Goal: Transaction & Acquisition: Subscribe to service/newsletter

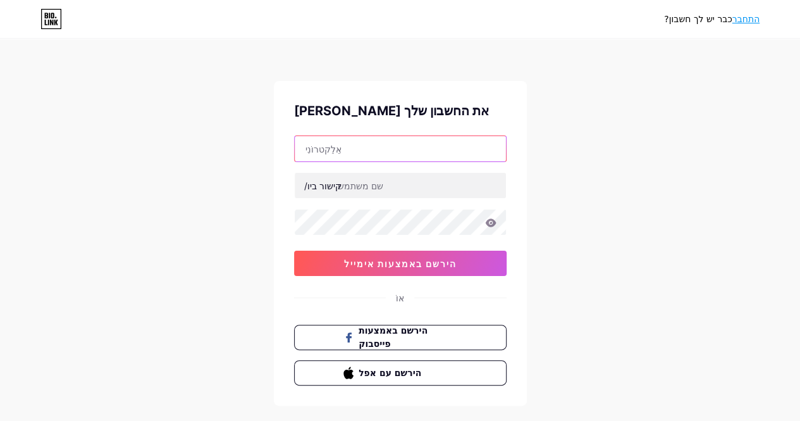
click at [355, 154] on input "text" at bounding box center [400, 148] width 211 height 25
click at [406, 149] on input "text" at bounding box center [400, 148] width 211 height 25
type input "г"
type input "ш"
type input "ן"
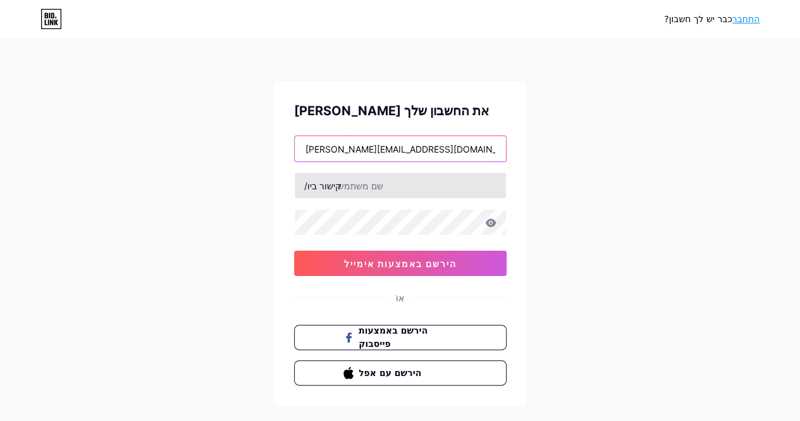
type input "izhak.mia3@gmail.com"
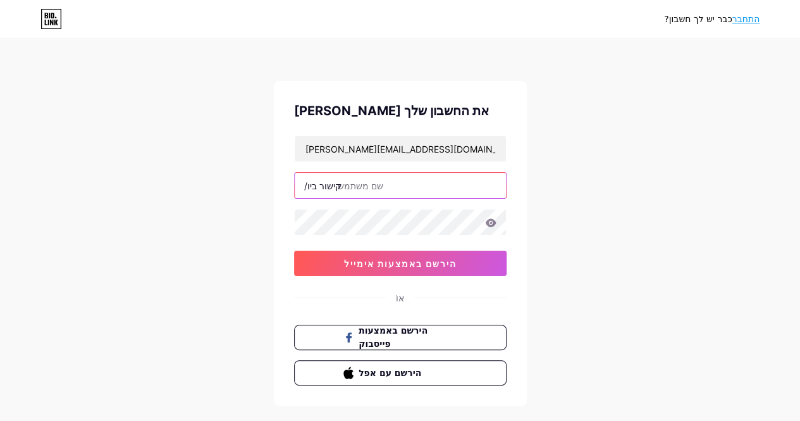
click at [395, 182] on input "text" at bounding box center [400, 185] width 211 height 25
type input "shiran__books"
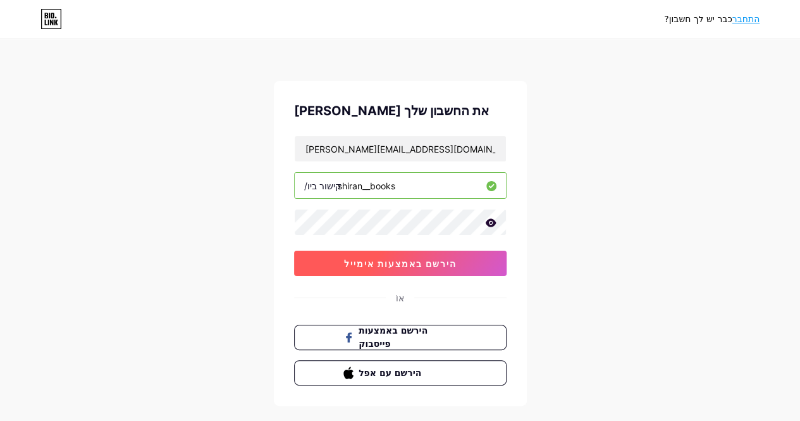
click at [334, 257] on button "הירשם באמצעות אימייל" at bounding box center [400, 262] width 212 height 25
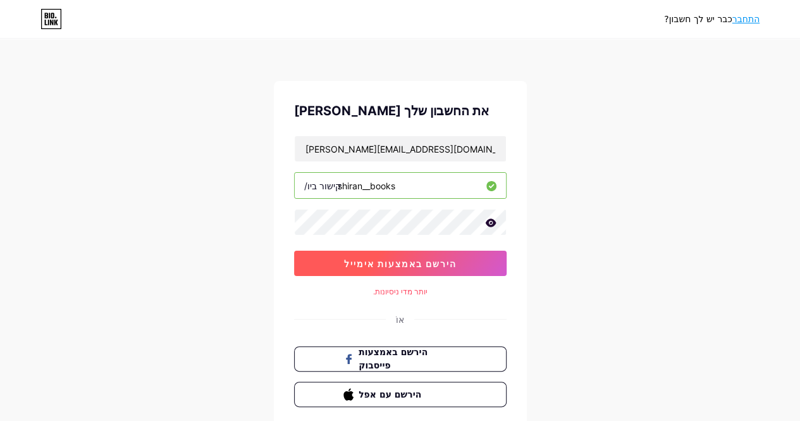
click at [362, 258] on font "הירשם באמצעות אימייל" at bounding box center [400, 263] width 113 height 11
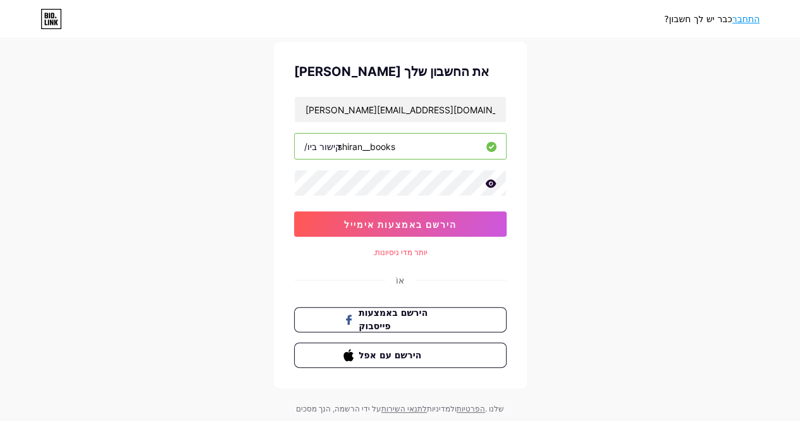
scroll to position [46, 0]
